Goal: Task Accomplishment & Management: Complete application form

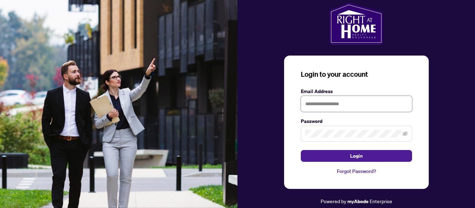
click at [351, 105] on input "text" at bounding box center [356, 104] width 111 height 16
type input "**********"
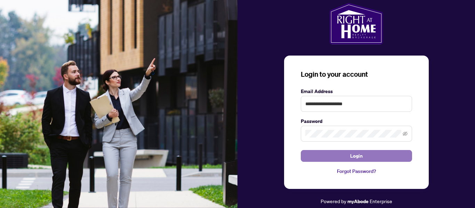
click at [354, 155] on span "Login" at bounding box center [356, 155] width 13 height 11
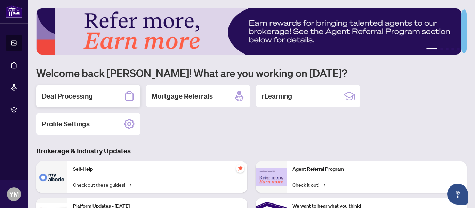
click at [88, 97] on h2 "Deal Processing" at bounding box center [67, 96] width 51 height 10
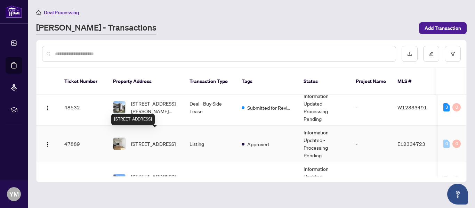
scroll to position [35, 0]
click at [151, 140] on span "[STREET_ADDRESS]" at bounding box center [153, 144] width 44 height 8
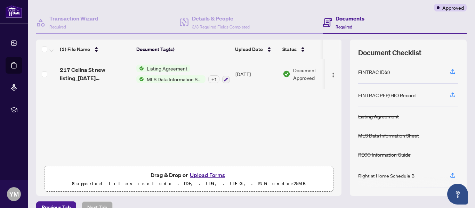
scroll to position [56, 0]
click at [204, 174] on button "Upload Forms" at bounding box center [207, 174] width 39 height 9
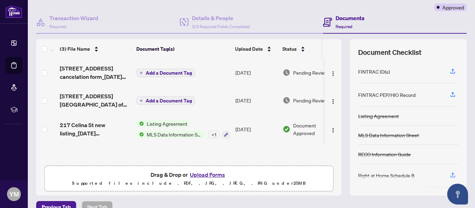
click at [184, 99] on span "Add a Document Tag" at bounding box center [169, 100] width 46 height 5
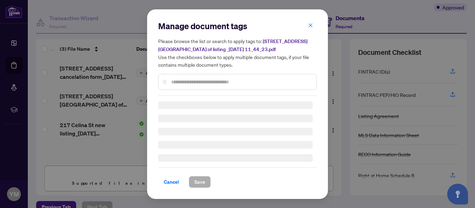
click at [191, 82] on div "Manage document tags Please browse the list or search to apply tags to: [STREET…" at bounding box center [237, 58] width 158 height 75
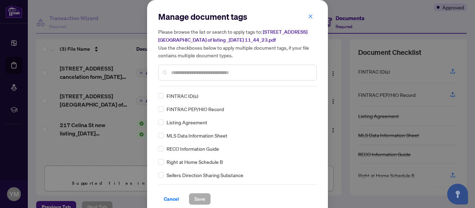
click at [191, 75] on input "text" at bounding box center [241, 73] width 140 height 8
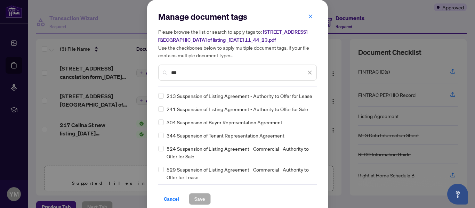
type input "***"
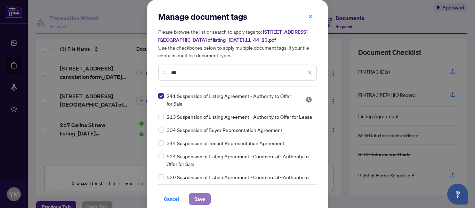
click at [200, 198] on span "Save" at bounding box center [199, 199] width 11 height 11
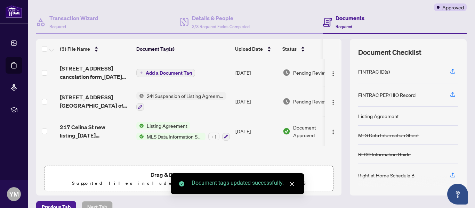
click at [170, 75] on span "Add a Document Tag" at bounding box center [169, 73] width 46 height 5
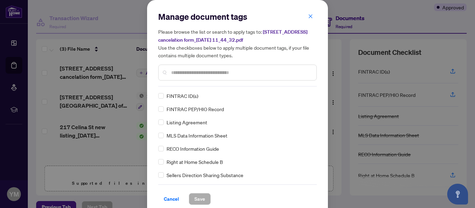
click at [181, 72] on input "text" at bounding box center [241, 73] width 140 height 8
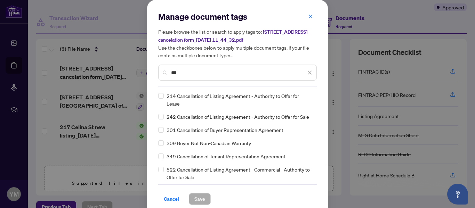
type input "***"
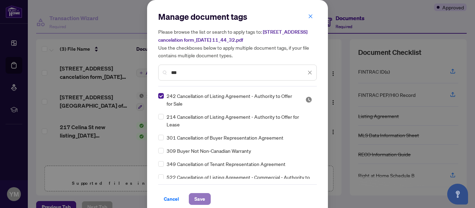
click at [197, 197] on span "Save" at bounding box center [199, 199] width 11 height 11
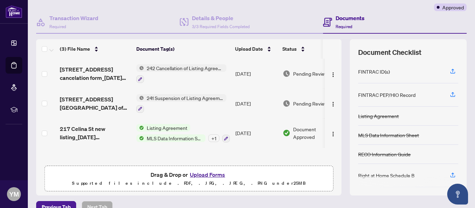
scroll to position [0, 0]
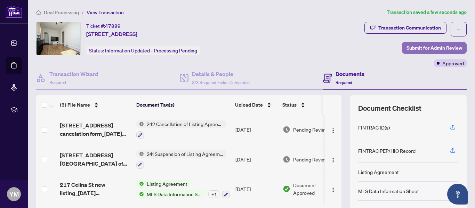
click at [415, 46] on span "Submit for Admin Review" at bounding box center [434, 47] width 56 height 11
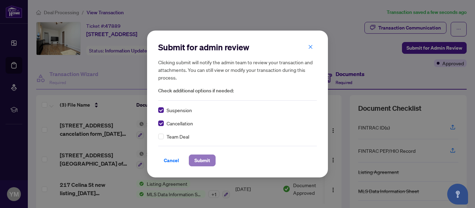
click at [200, 158] on span "Submit" at bounding box center [202, 160] width 16 height 11
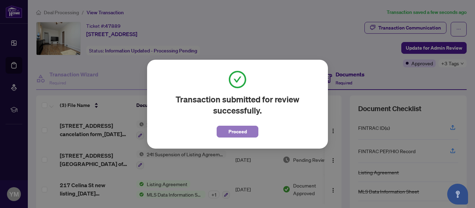
click at [242, 132] on span "Proceed" at bounding box center [237, 131] width 18 height 11
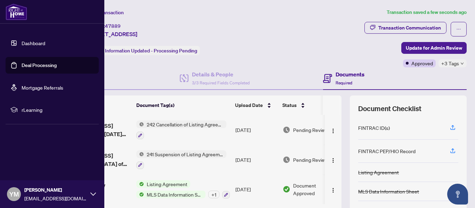
click at [32, 62] on link "Deal Processing" at bounding box center [39, 65] width 35 height 6
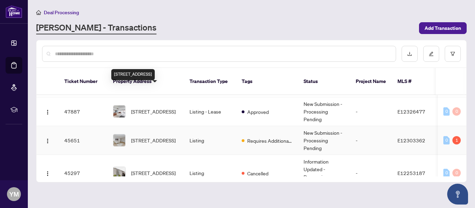
scroll to position [151, 0]
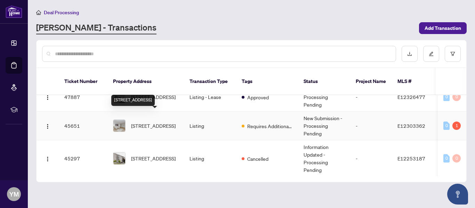
click at [158, 122] on span "[STREET_ADDRESS]" at bounding box center [153, 126] width 44 height 8
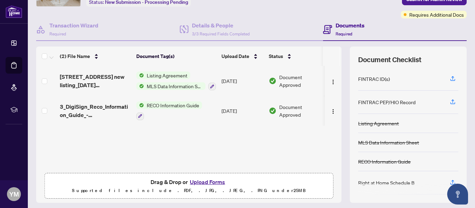
scroll to position [49, 0]
click at [201, 182] on button "Upload Forms" at bounding box center [207, 181] width 39 height 9
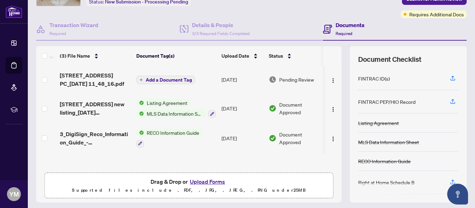
click at [171, 84] on td "Add a Document Tag" at bounding box center [175, 80] width 85 height 28
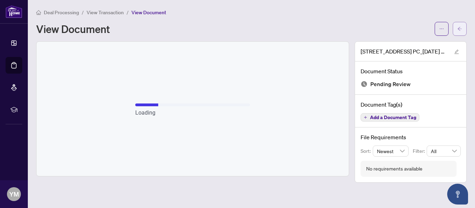
click at [457, 28] on button "button" at bounding box center [460, 29] width 14 height 14
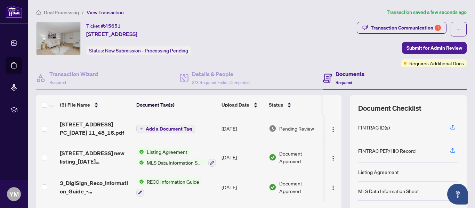
click at [182, 127] on span "Add a Document Tag" at bounding box center [169, 129] width 46 height 5
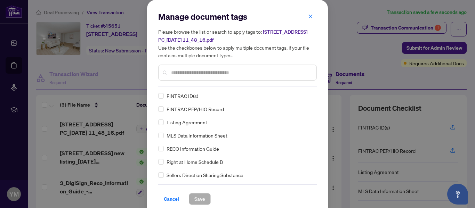
click at [202, 72] on input "text" at bounding box center [241, 73] width 140 height 8
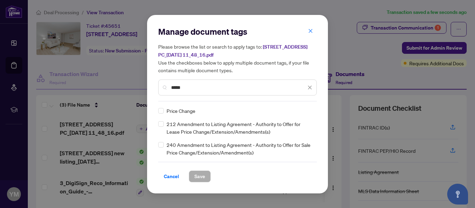
type input "*****"
click at [294, 174] on div "Cancel Save" at bounding box center [237, 177] width 158 height 12
click at [201, 177] on span "Save" at bounding box center [199, 176] width 11 height 11
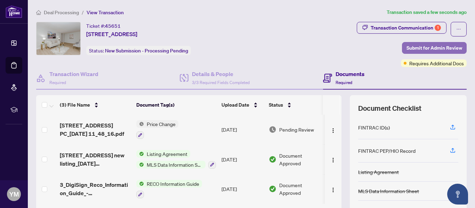
click at [431, 46] on span "Submit for Admin Review" at bounding box center [434, 47] width 56 height 11
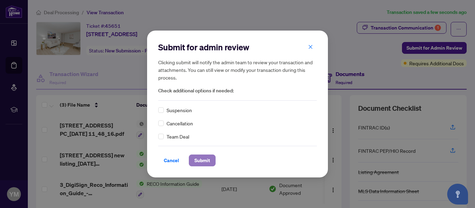
click at [208, 162] on span "Submit" at bounding box center [202, 160] width 16 height 11
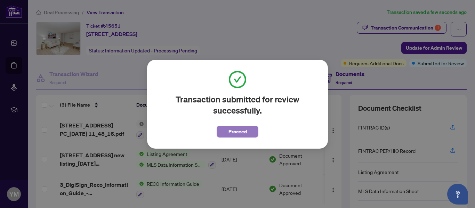
click at [242, 127] on span "Proceed" at bounding box center [237, 131] width 18 height 11
